Goal: Information Seeking & Learning: Learn about a topic

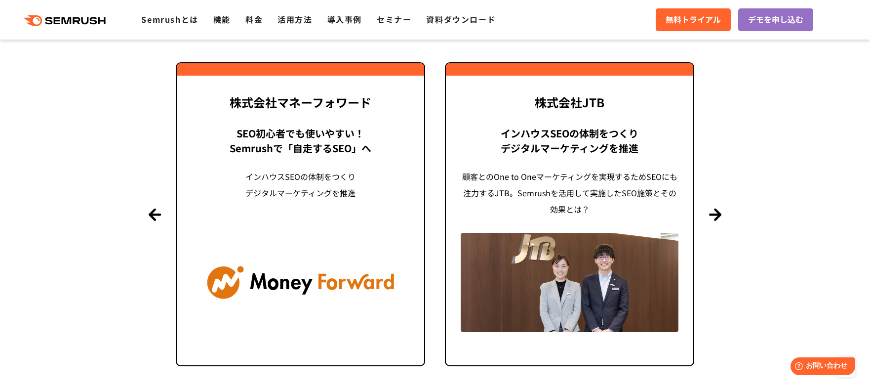
click at [714, 221] on section "導入事例 世界1000万ユーザーが利用する Semrushの導入事例 Previous 株式会社LIXIL 「テクニカルSEOの実践でサイトを健全に Site…" at bounding box center [435, 163] width 870 height 521
click at [714, 218] on button "Next" at bounding box center [715, 214] width 12 height 12
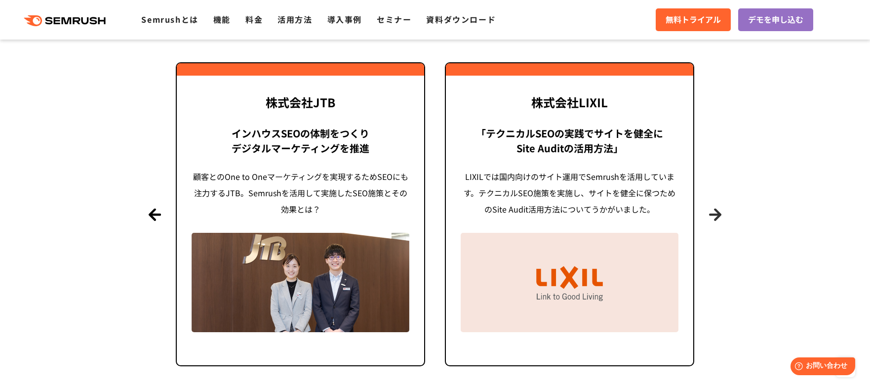
click at [714, 218] on button "Next" at bounding box center [715, 214] width 12 height 12
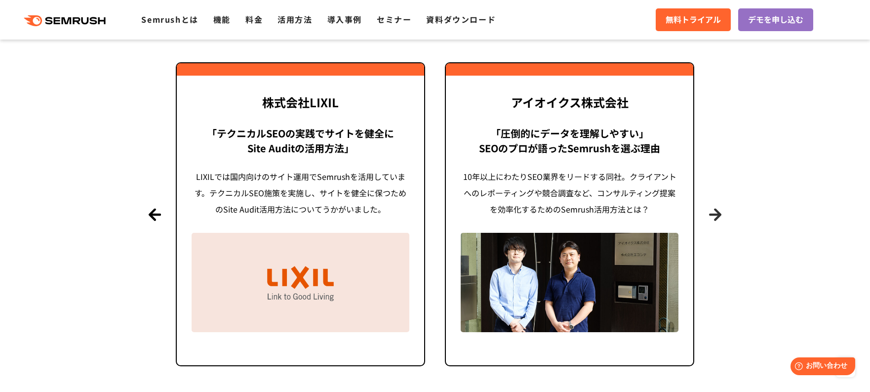
click at [713, 218] on button "Next" at bounding box center [715, 214] width 12 height 12
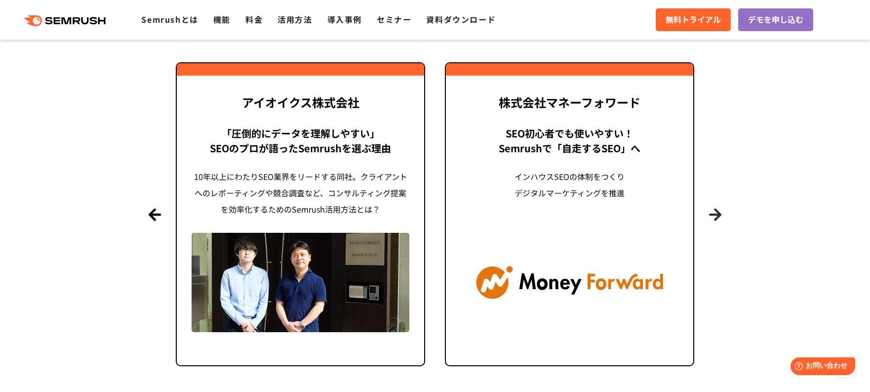
click at [713, 219] on button "Next" at bounding box center [715, 214] width 12 height 12
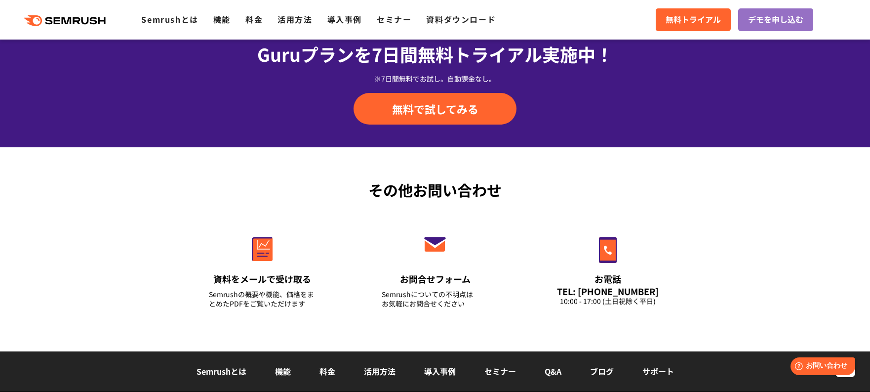
scroll to position [3513, 0]
